Goal: Information Seeking & Learning: Learn about a topic

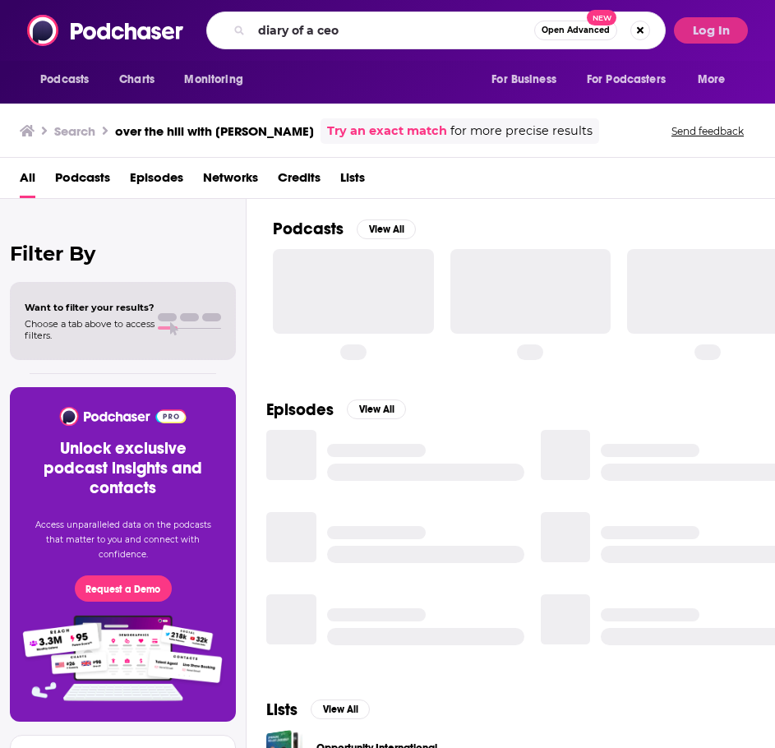
type input "diary of a ceo"
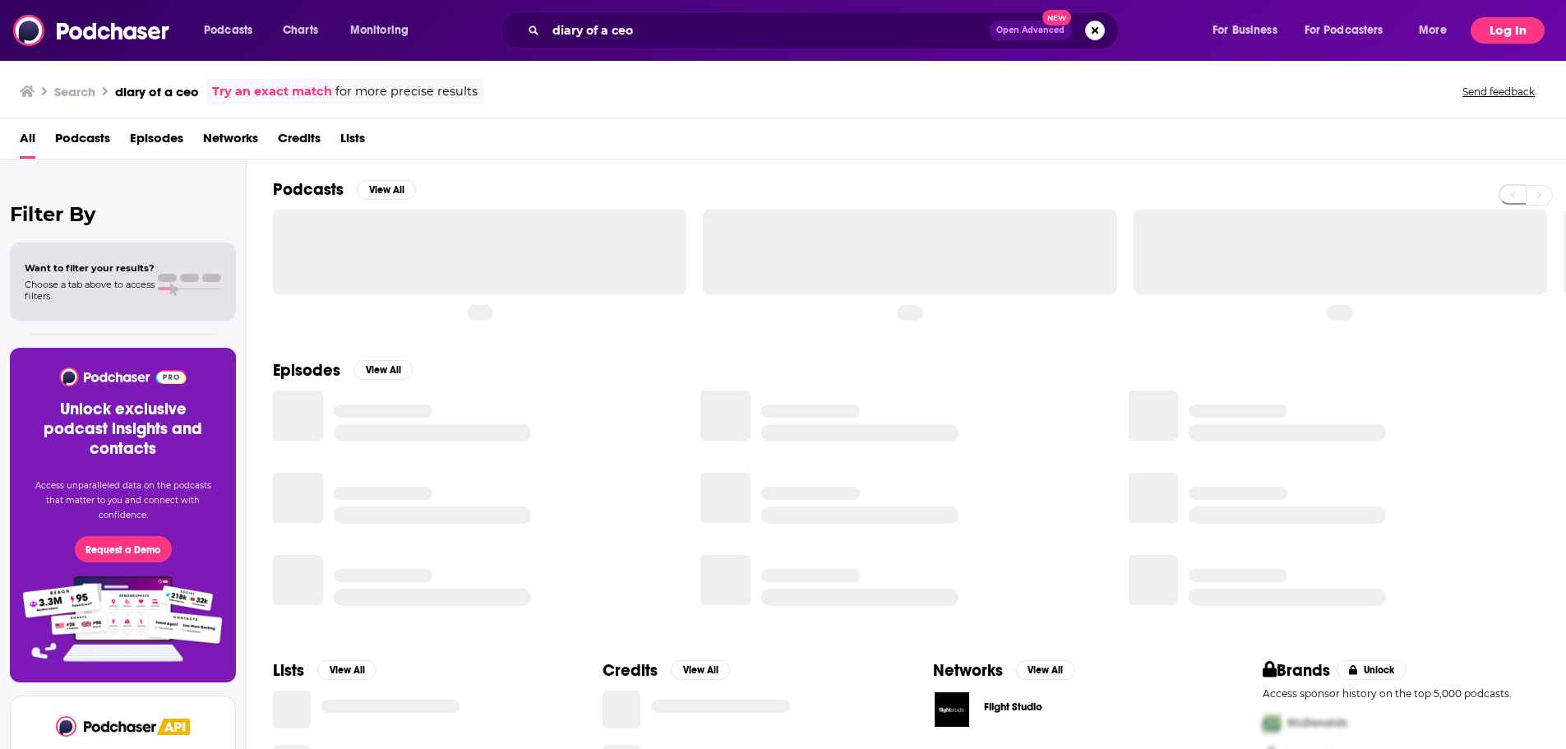
click at [774, 30] on button "Log In" at bounding box center [1507, 30] width 74 height 26
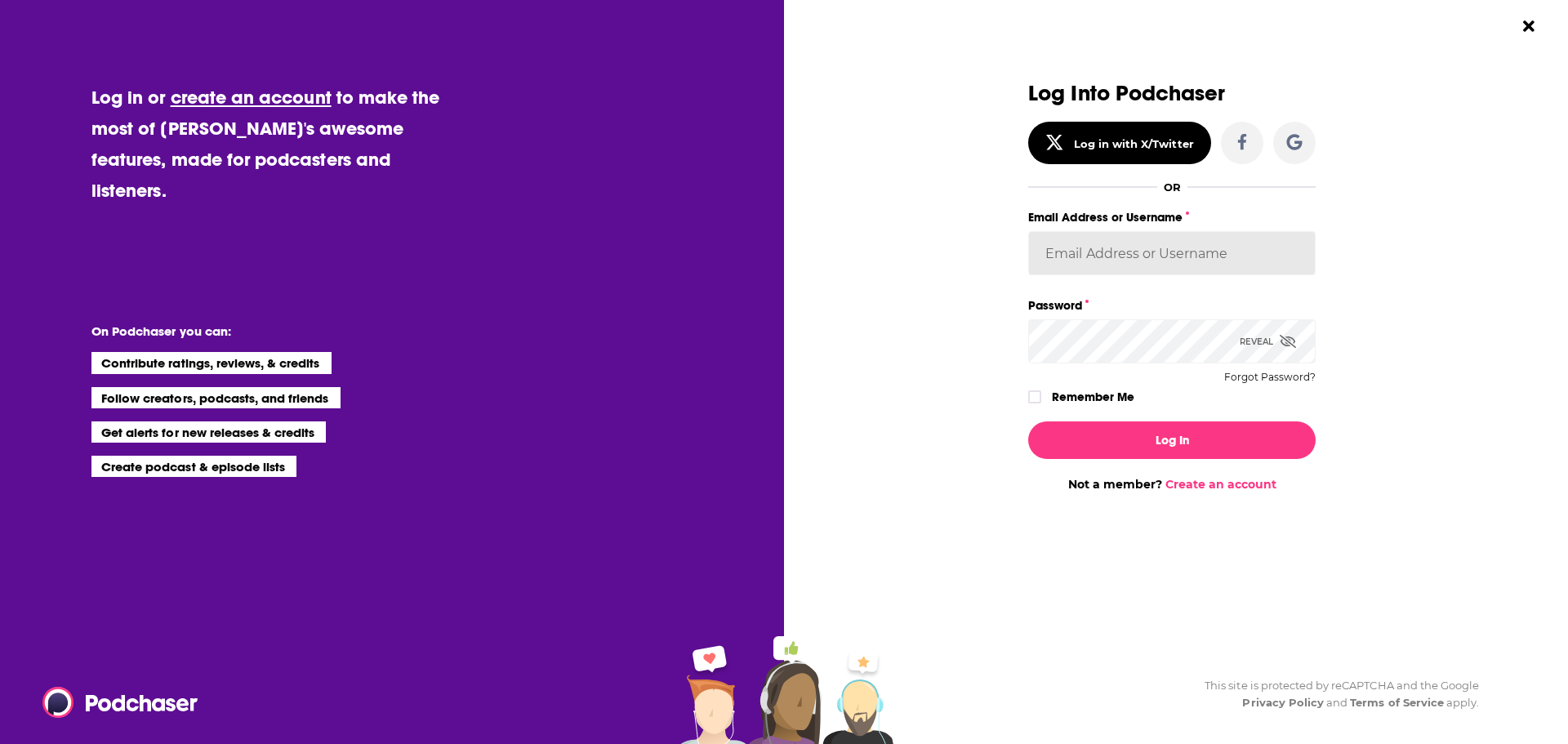
click at [769, 257] on input "Email Address or Username" at bounding box center [1172, 253] width 287 height 44
type input "gregkubie"
click at [769, 401] on label "Remember Me" at bounding box center [1093, 396] width 82 height 21
click at [769, 391] on label "Dialog" at bounding box center [1034, 396] width 13 height 13
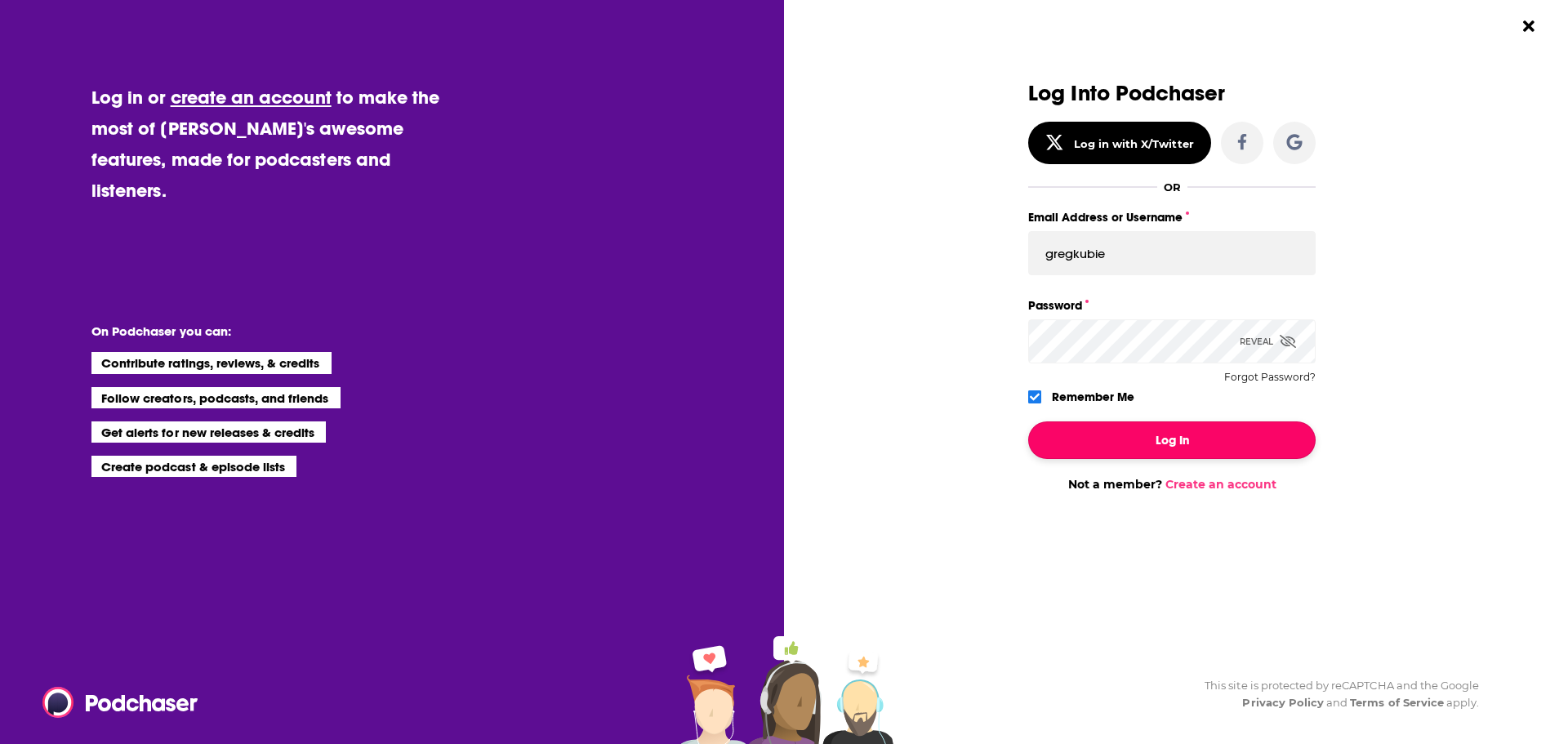
click at [769, 439] on button "Log In" at bounding box center [1172, 440] width 287 height 38
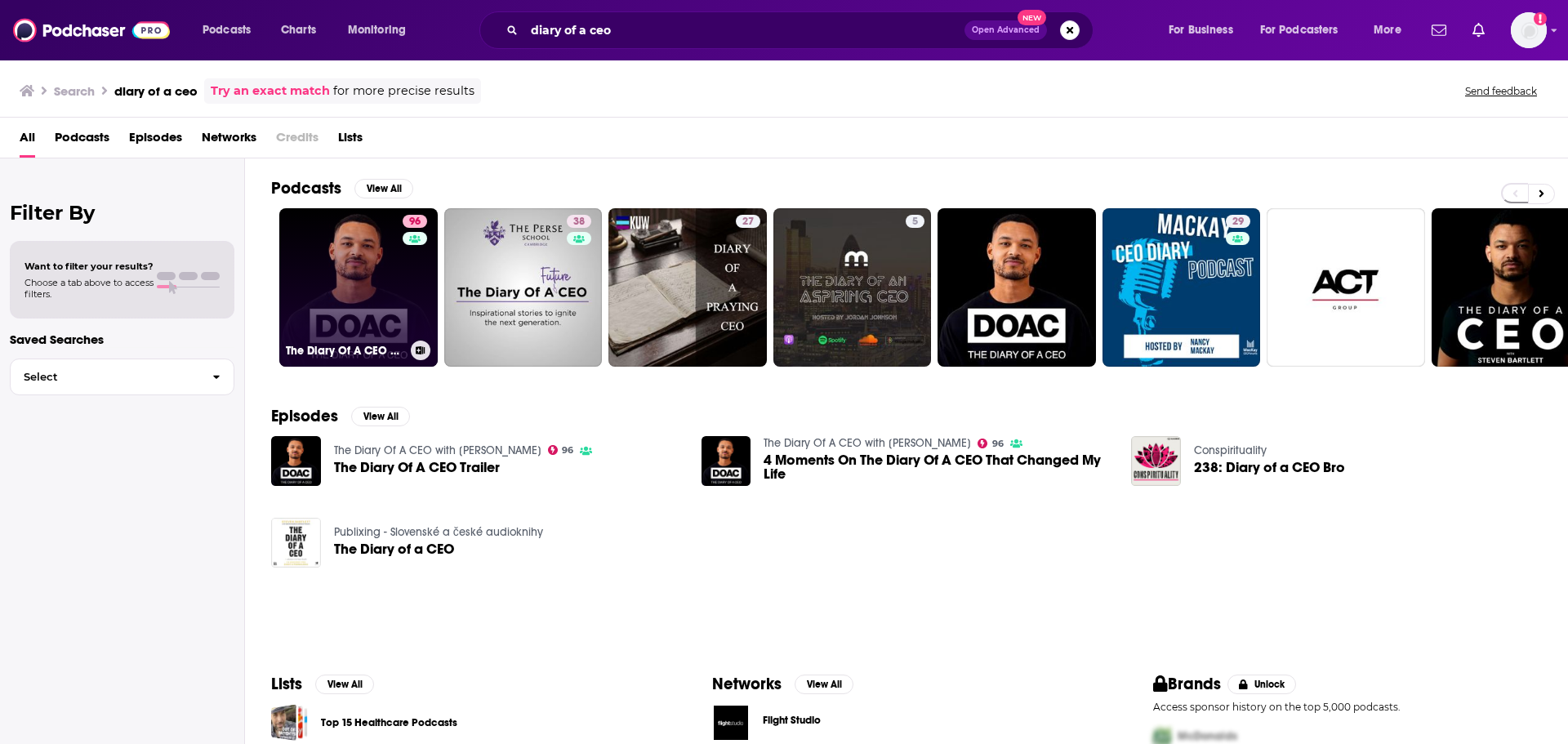
click at [366, 274] on link "96 The Diary Of A CEO with [PERSON_NAME]" at bounding box center [358, 287] width 158 height 158
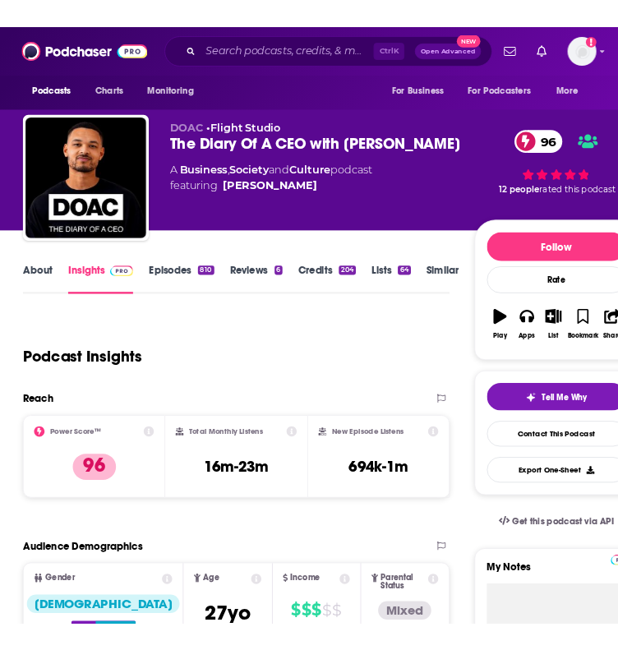
scroll to position [0, 31]
